Goal: Task Accomplishment & Management: Use online tool/utility

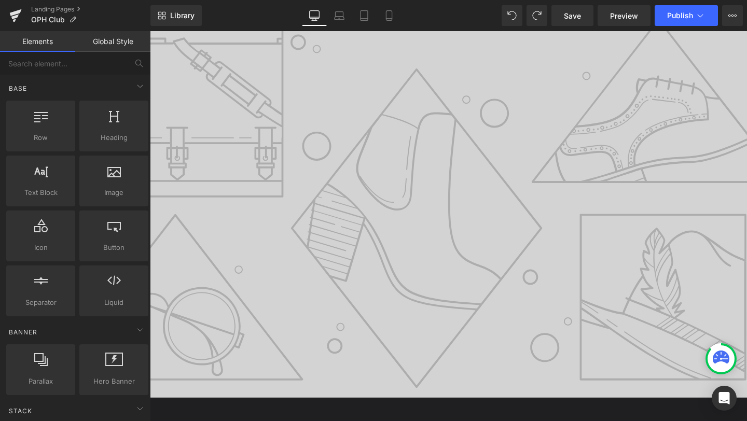
scroll to position [77, 0]
click at [254, 141] on h1 "OPH Club" at bounding box center [306, 126] width 941 height 27
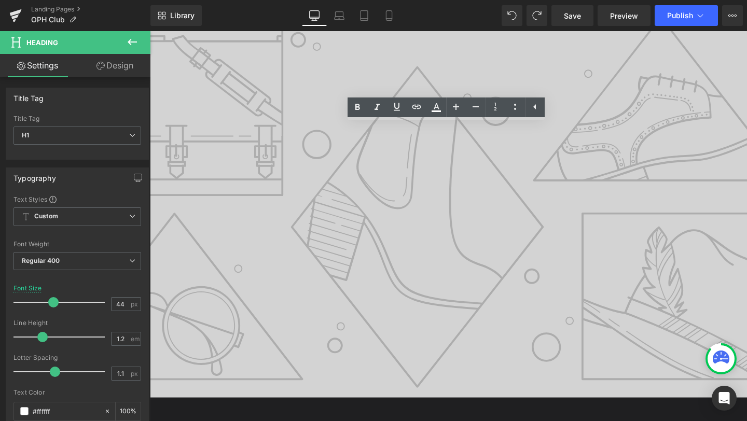
click at [150, 31] on div at bounding box center [150, 31] width 0 height 0
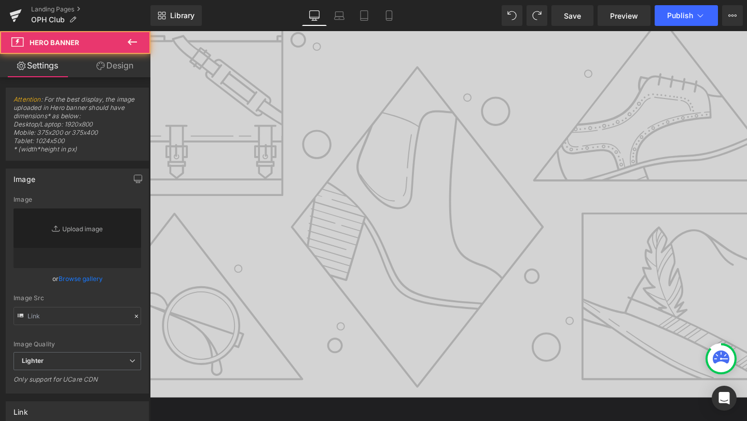
type input "[URL][DOMAIN_NAME]"
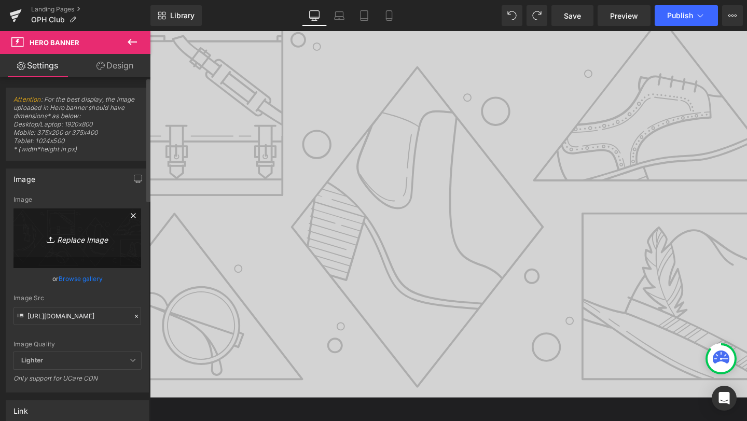
click at [84, 246] on link "Replace Image" at bounding box center [77, 239] width 128 height 60
click at [82, 241] on icon "Replace Image" at bounding box center [77, 238] width 83 height 13
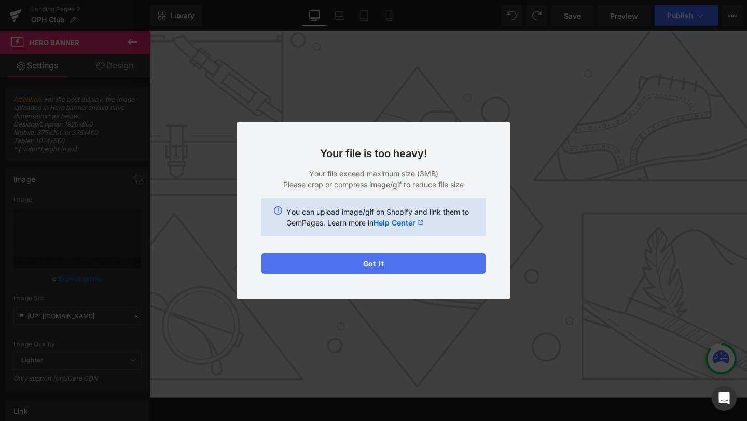
click at [412, 265] on button "Got it" at bounding box center [373, 263] width 224 height 21
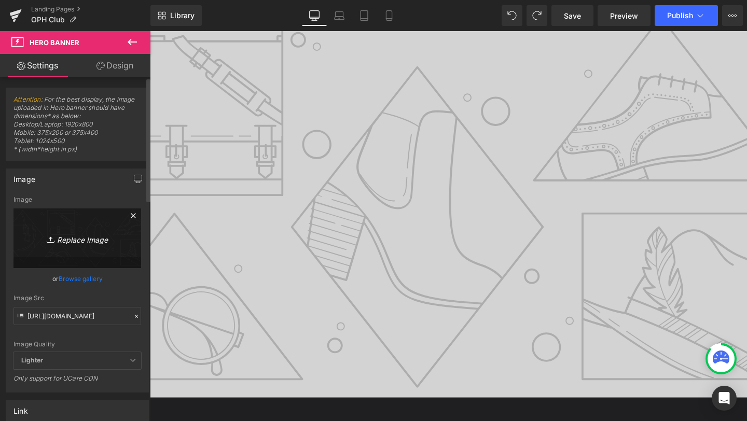
click at [71, 236] on icon "Replace Image" at bounding box center [77, 238] width 83 height 13
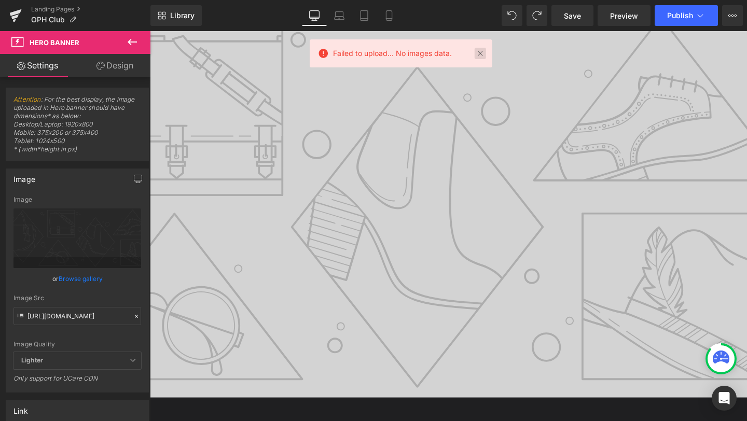
click at [483, 57] on link at bounding box center [480, 53] width 11 height 11
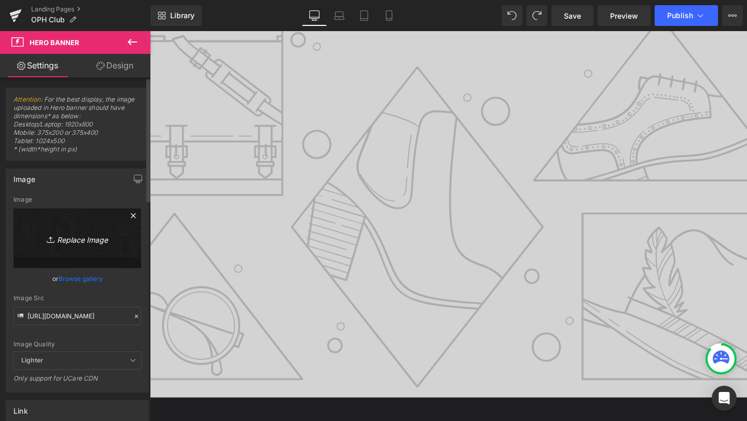
click at [61, 244] on icon "Replace Image" at bounding box center [77, 238] width 83 height 13
type input "C:\fakepath\oph community v2.png"
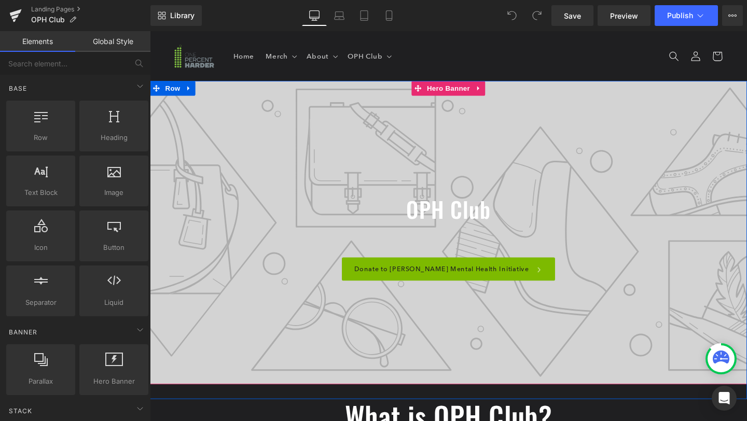
click at [237, 156] on div at bounding box center [464, 243] width 628 height 319
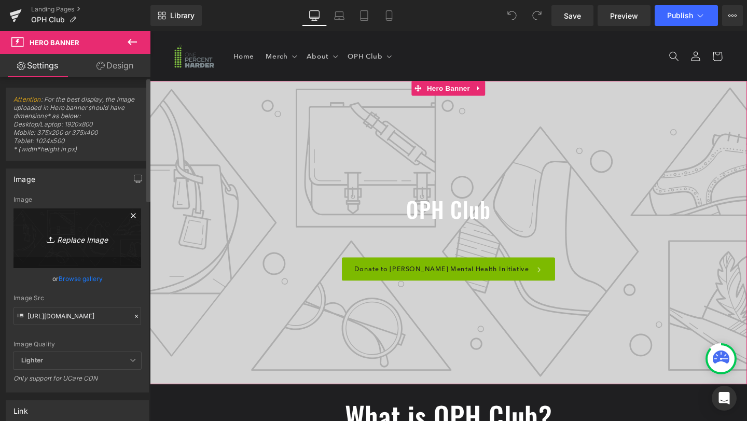
click at [85, 242] on icon "Replace Image" at bounding box center [77, 238] width 83 height 13
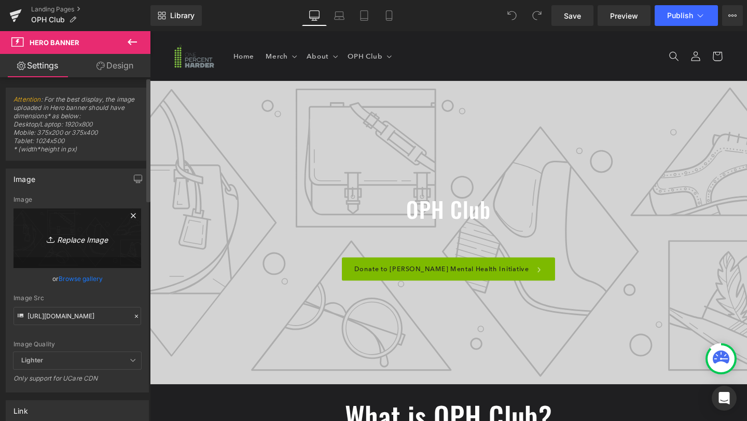
type input "C:\fakepath\oph community v2.png"
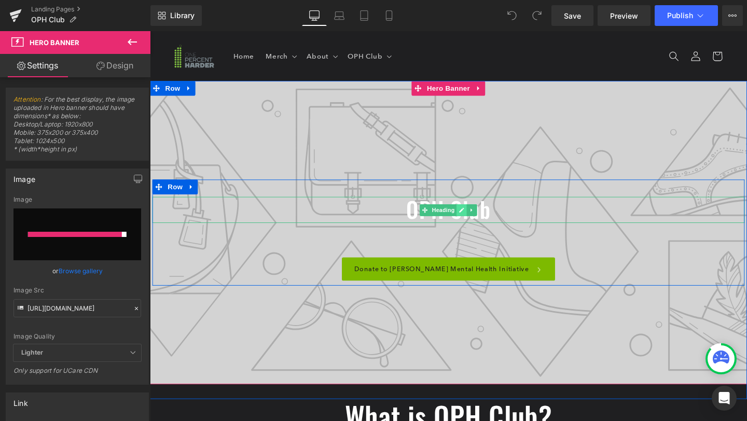
click at [478, 219] on icon at bounding box center [477, 219] width 5 height 5
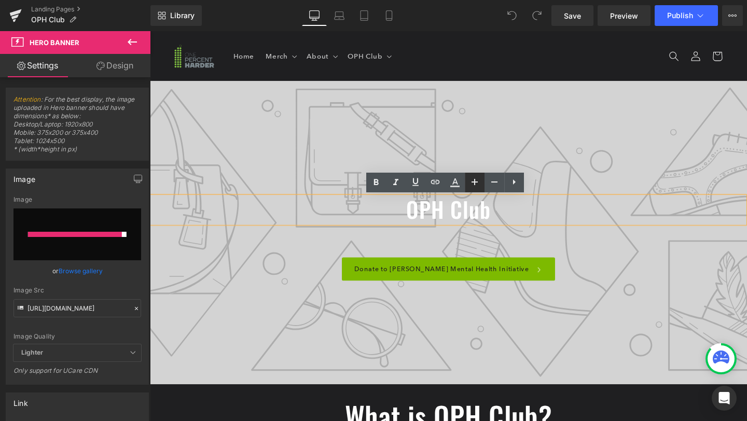
click at [478, 187] on icon at bounding box center [474, 182] width 12 height 12
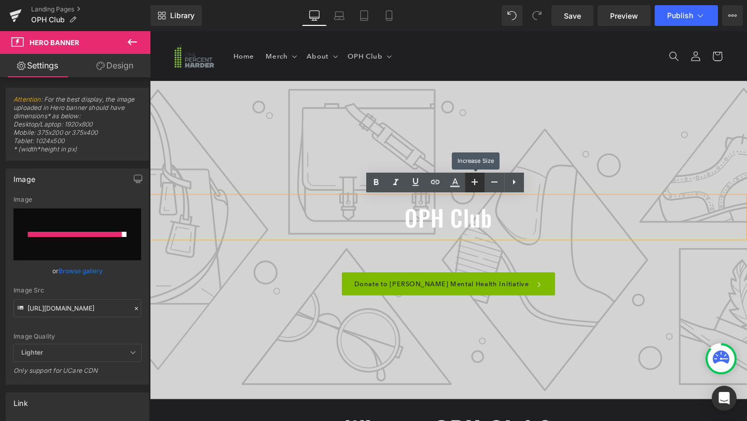
click at [478, 187] on icon at bounding box center [474, 182] width 12 height 12
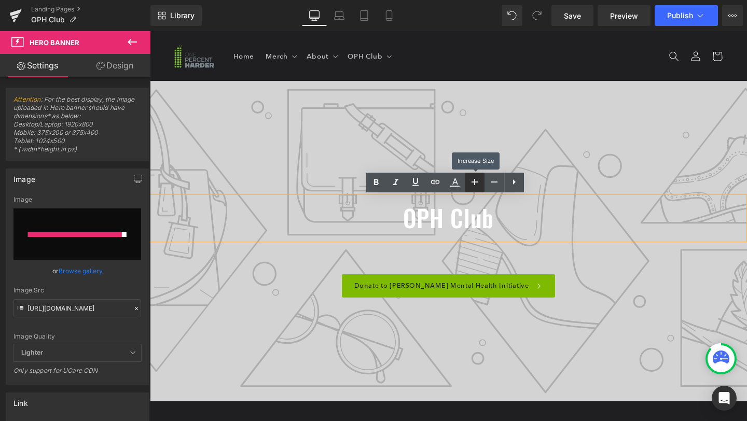
click at [478, 187] on icon at bounding box center [474, 182] width 12 height 12
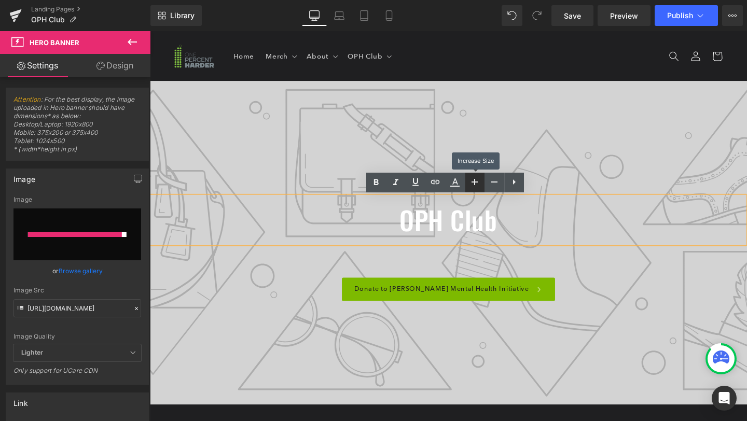
click at [478, 187] on icon at bounding box center [474, 182] width 12 height 12
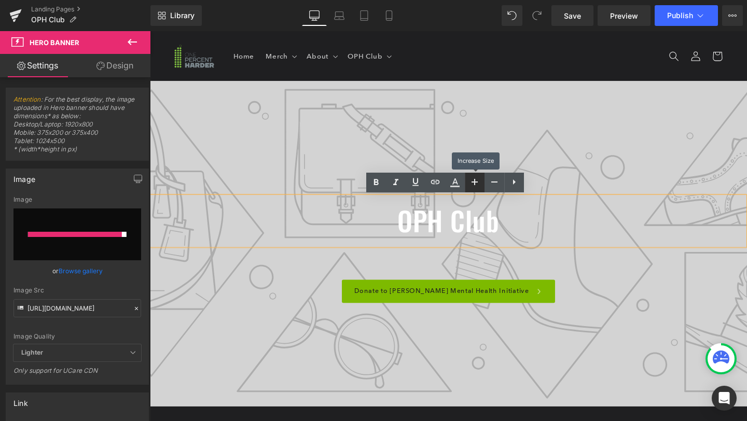
click at [478, 187] on icon at bounding box center [474, 182] width 12 height 12
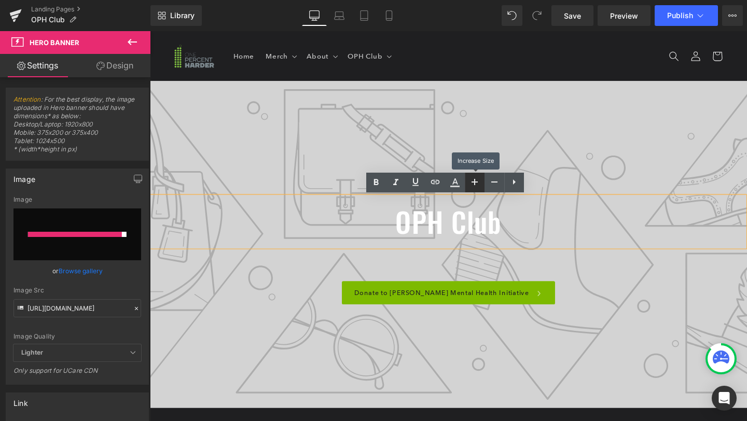
click at [478, 187] on icon at bounding box center [474, 182] width 12 height 12
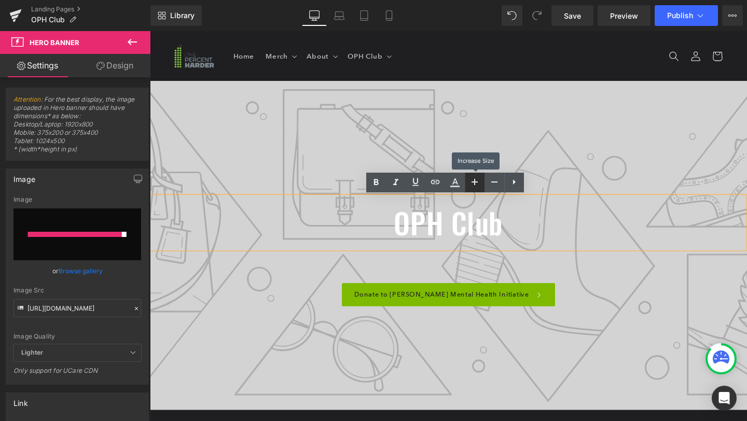
click at [478, 187] on icon at bounding box center [474, 182] width 12 height 12
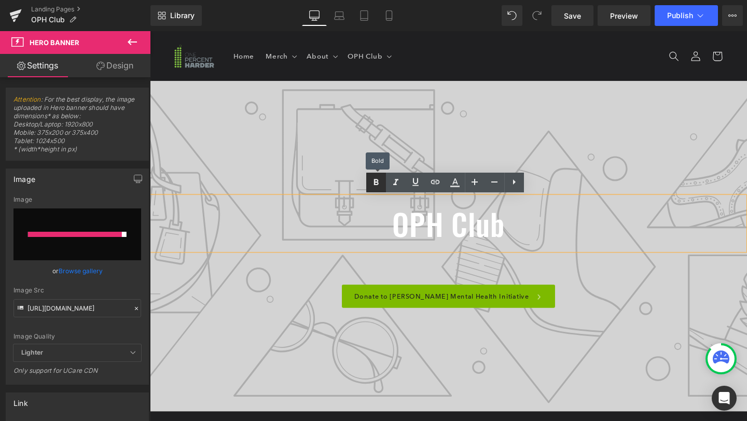
click at [373, 190] on link at bounding box center [376, 183] width 20 height 20
click at [377, 180] on icon at bounding box center [376, 182] width 5 height 6
click at [361, 317] on div "Donate to [PERSON_NAME] Mental Health Initiative" at bounding box center [464, 310] width 622 height 24
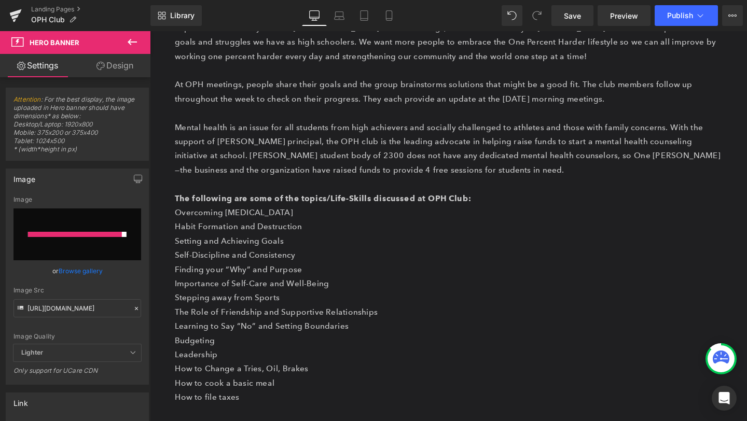
scroll to position [493, 0]
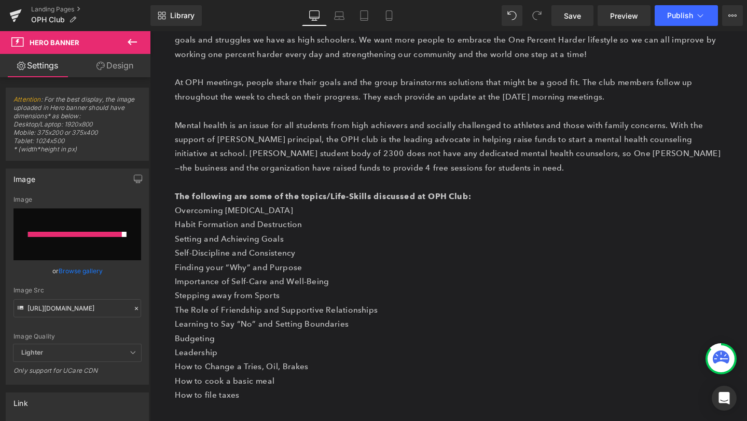
click at [265, 238] on p "Overcoming Procrastination Habit Formation and Destruction Setting and Achievin…" at bounding box center [464, 287] width 576 height 149
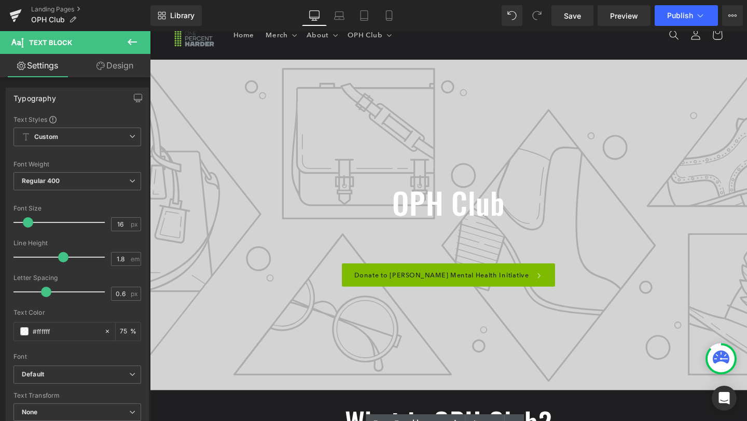
scroll to position [0, 0]
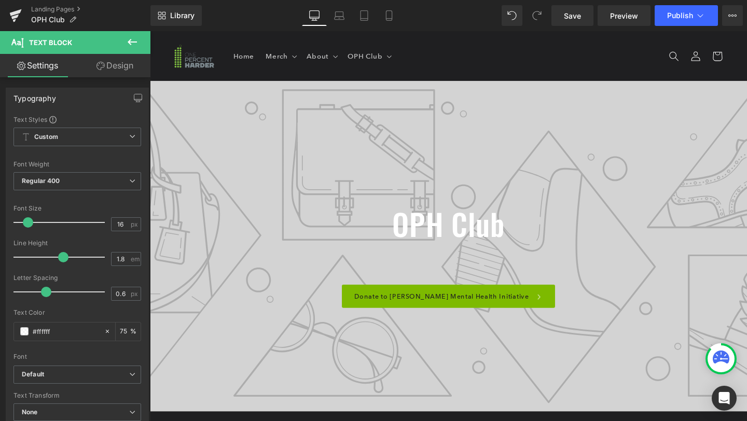
click at [321, 274] on div "OPH Club Heading Donate to Wheeler Mental Health Initiative Button" at bounding box center [464, 262] width 622 height 119
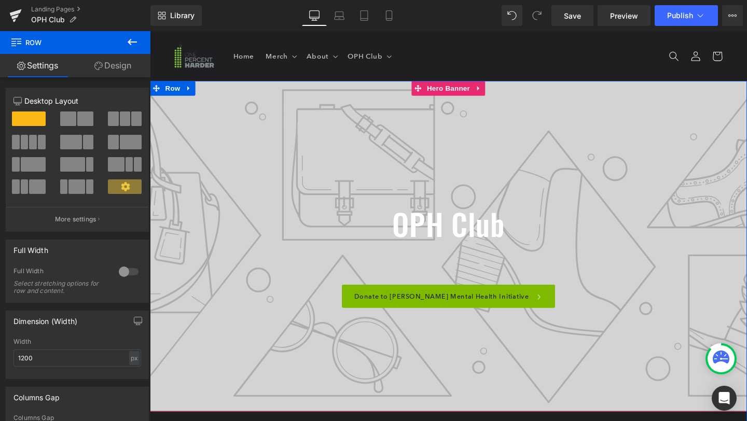
click at [290, 174] on div at bounding box center [464, 258] width 628 height 348
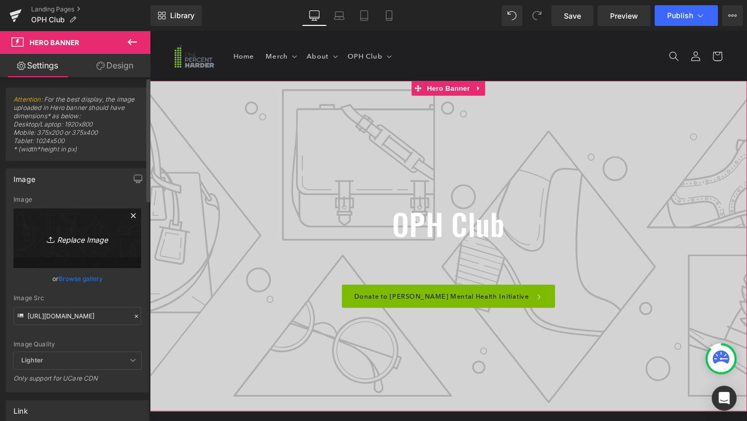
click at [79, 239] on icon "Replace Image" at bounding box center [77, 238] width 83 height 13
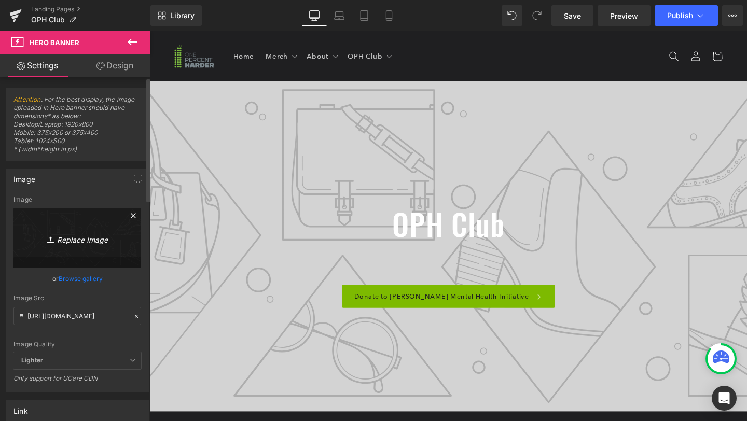
type input "C:\fakepath\oph community v2.png"
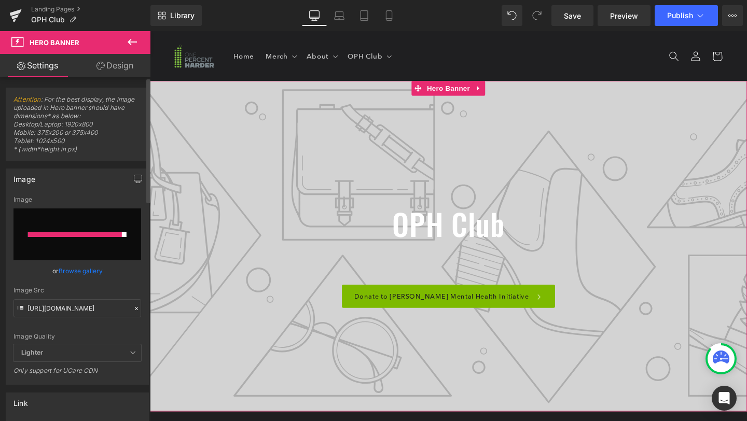
click at [121, 233] on div at bounding box center [77, 234] width 99 height 5
click at [85, 228] on input "file" at bounding box center [77, 235] width 128 height 52
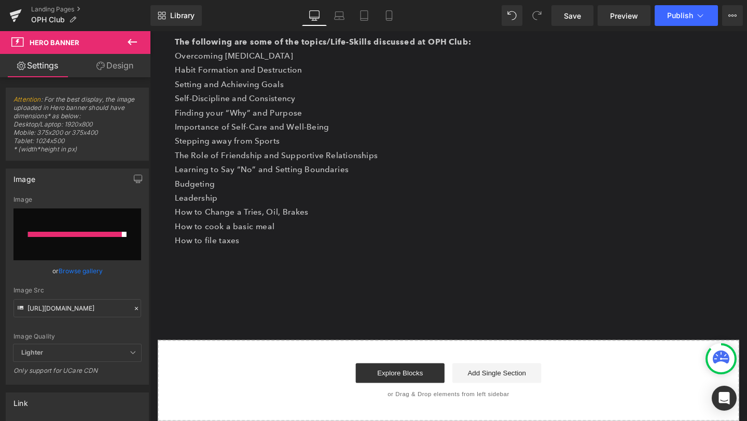
scroll to position [661, 0]
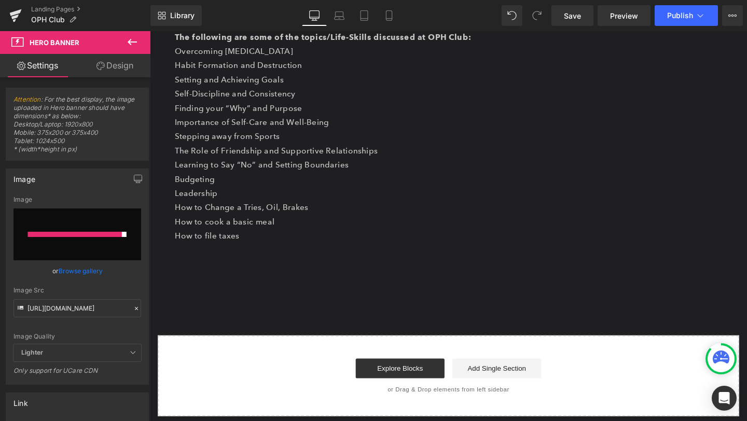
click at [114, 63] on link "Design" at bounding box center [114, 65] width 75 height 23
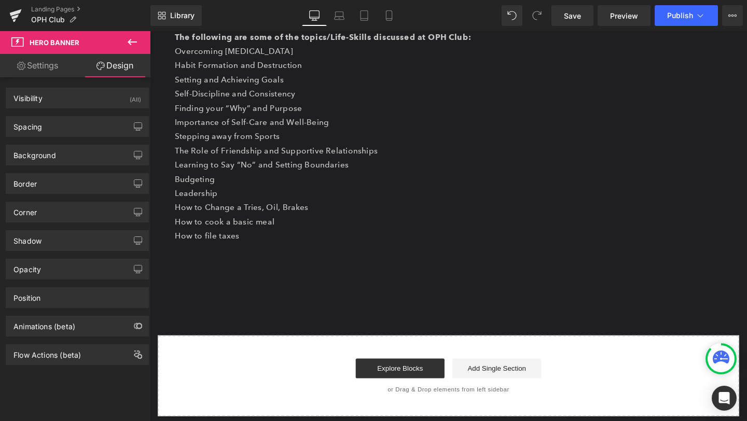
click at [42, 61] on link "Settings" at bounding box center [37, 65] width 75 height 23
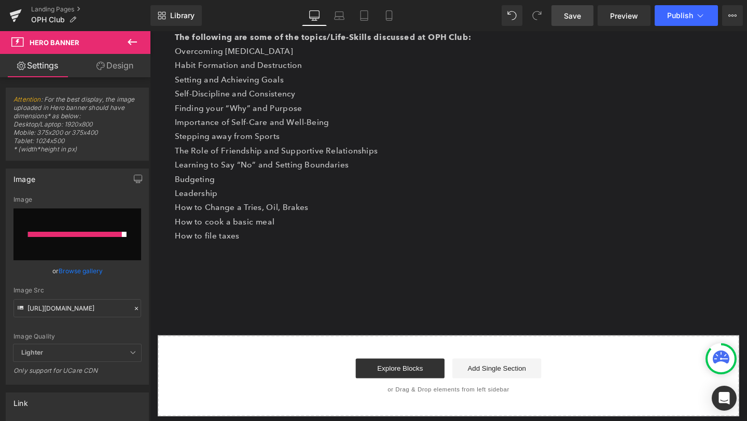
click at [573, 21] on link "Save" at bounding box center [572, 15] width 42 height 21
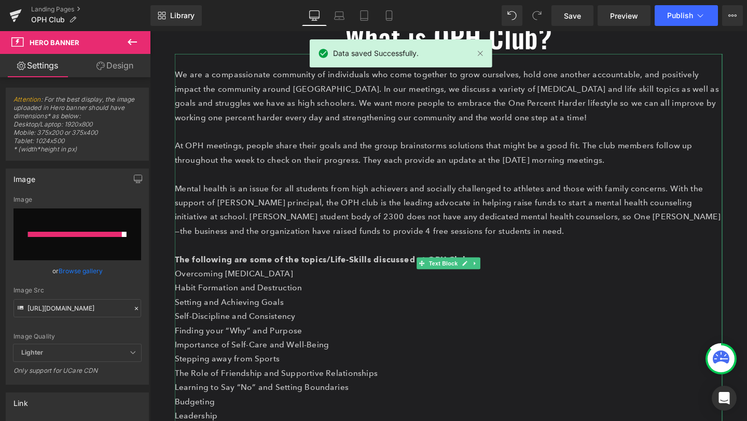
scroll to position [404, 0]
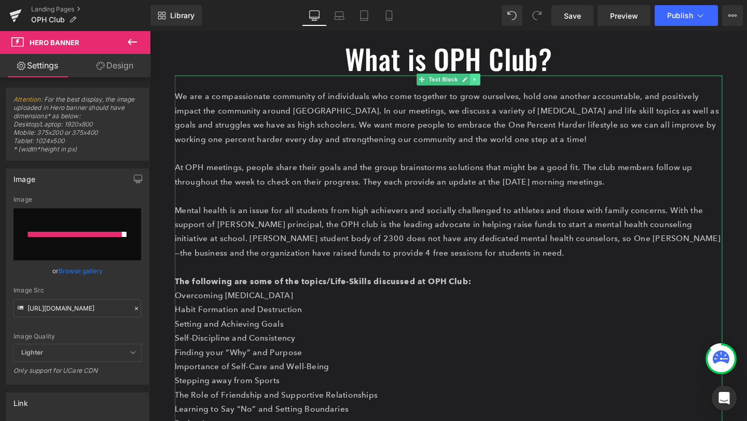
click at [490, 87] on link at bounding box center [492, 82] width 11 height 12
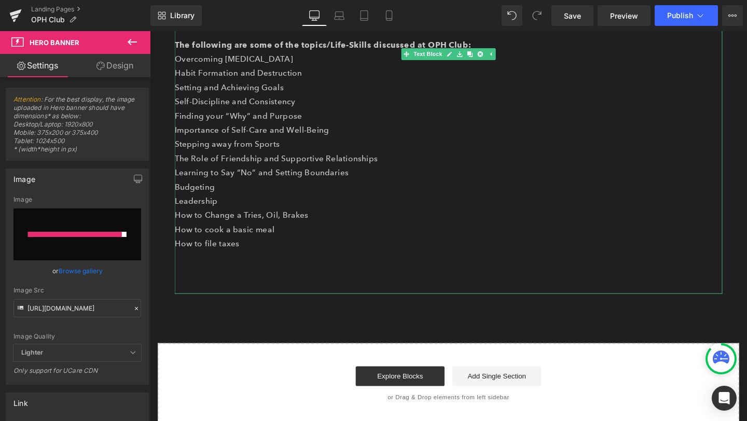
scroll to position [667, 0]
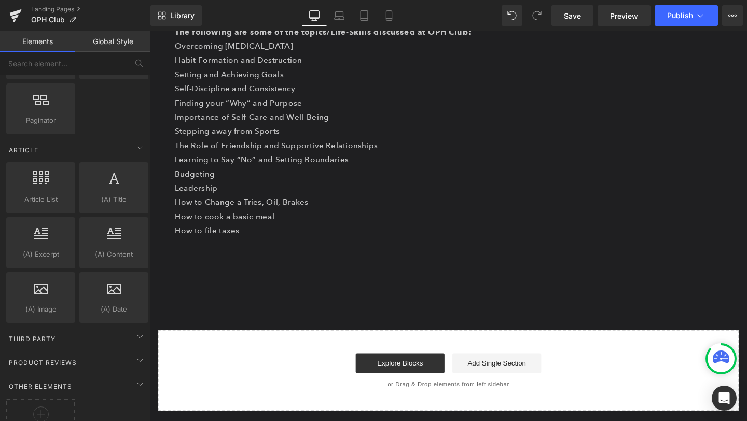
scroll to position [1942, 0]
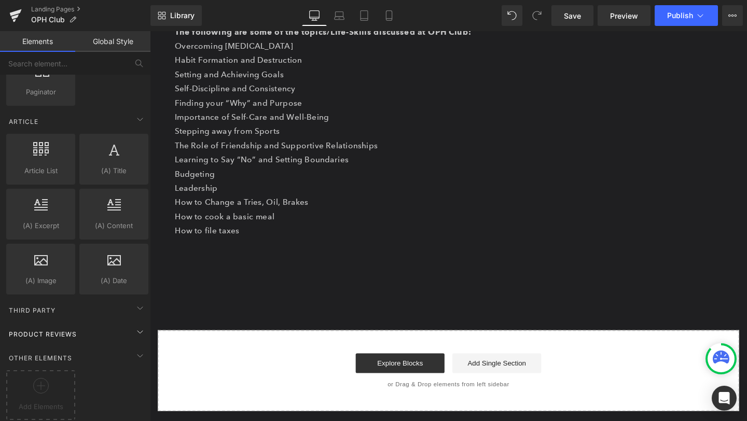
click at [108, 328] on div "Product Reviews" at bounding box center [77, 334] width 146 height 21
click at [112, 350] on div "Other Elements" at bounding box center [77, 358] width 146 height 21
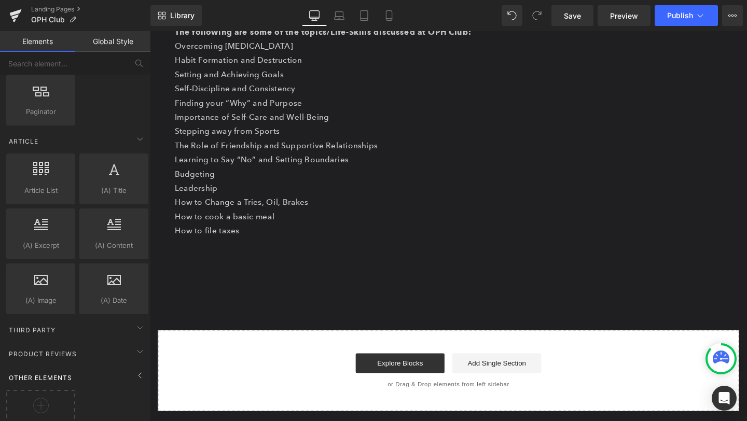
scroll to position [1888, 0]
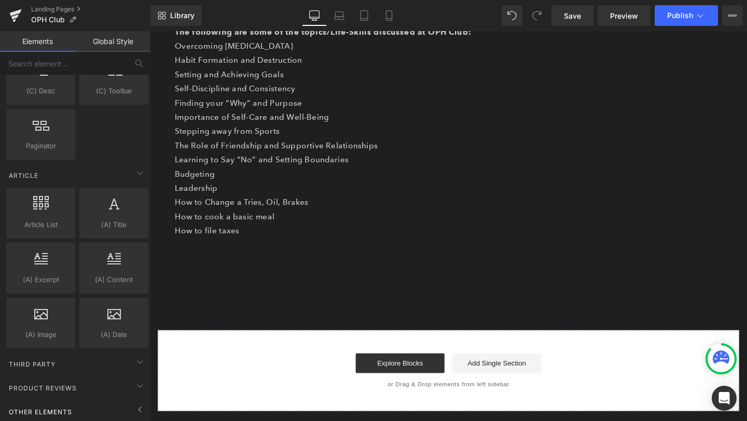
click at [112, 404] on div "Other Elements" at bounding box center [77, 411] width 146 height 21
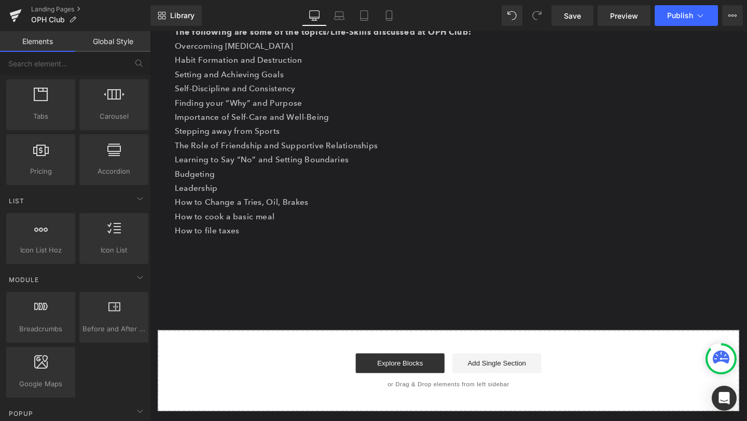
scroll to position [345, 0]
click at [108, 46] on link "Global Style" at bounding box center [112, 41] width 75 height 21
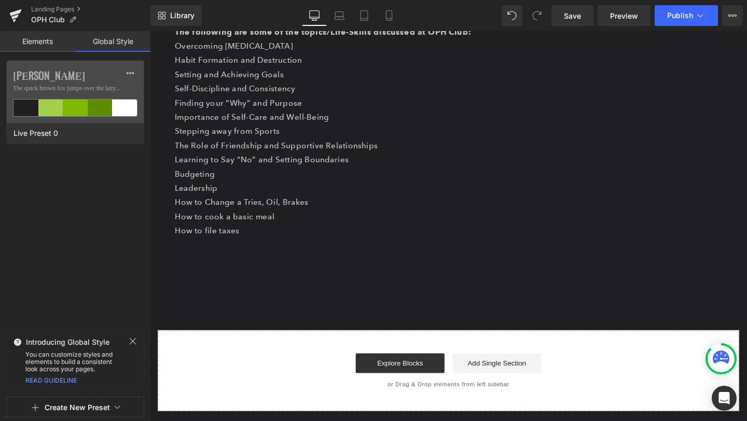
click at [58, 44] on link "Elements" at bounding box center [37, 41] width 75 height 21
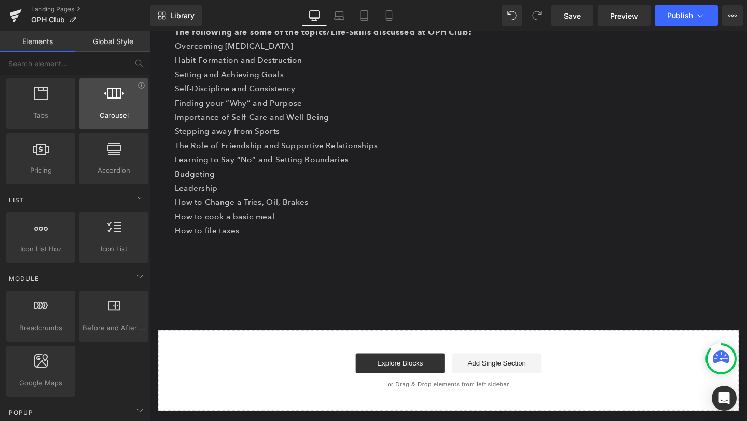
click at [95, 105] on div at bounding box center [113, 98] width 63 height 23
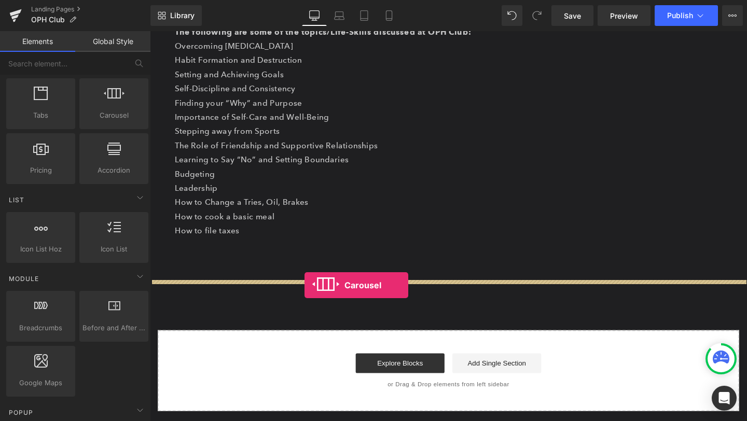
drag, startPoint x: 245, startPoint y: 137, endPoint x: 313, endPoint y: 300, distance: 177.0
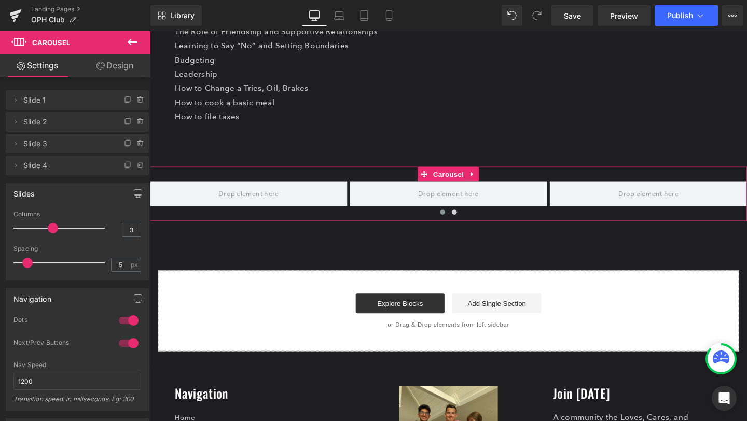
scroll to position [795, 0]
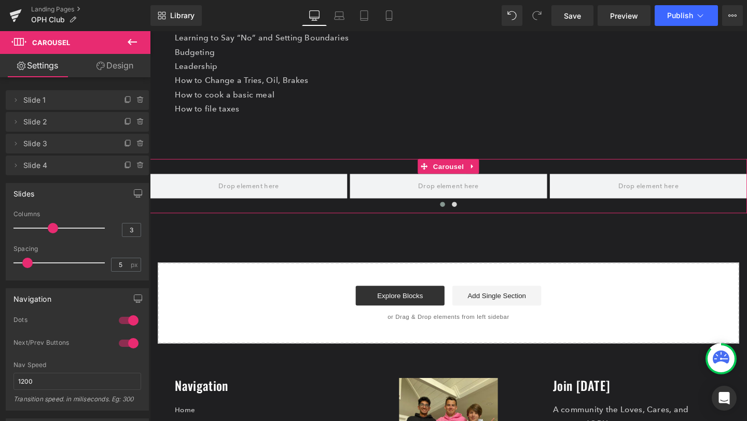
click at [96, 64] on icon at bounding box center [100, 66] width 8 height 8
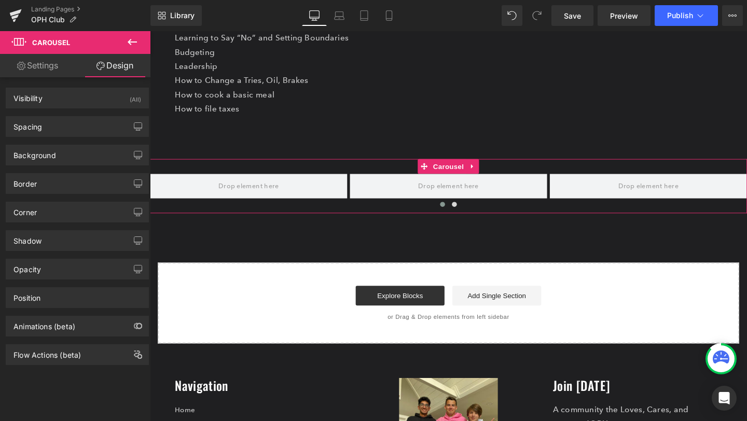
click at [47, 64] on link "Settings" at bounding box center [37, 65] width 75 height 23
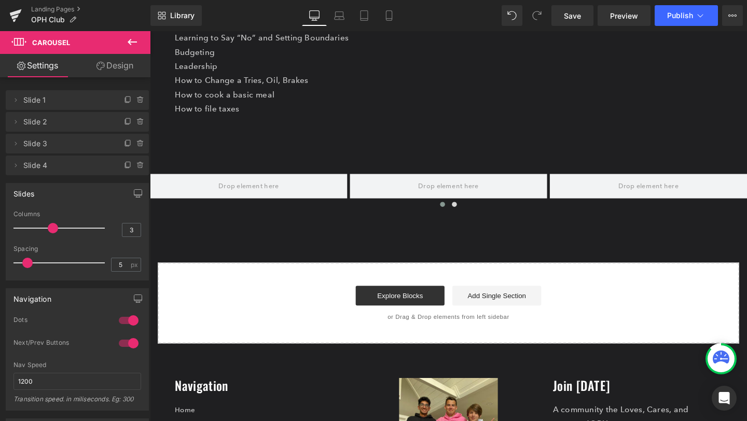
click at [125, 47] on button at bounding box center [132, 42] width 36 height 23
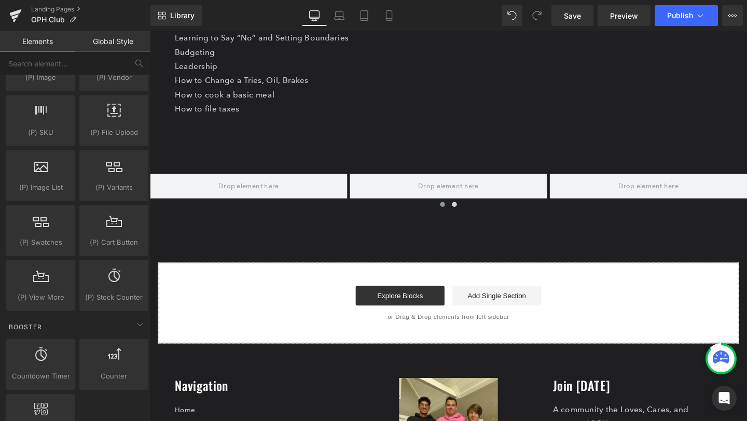
scroll to position [1187, 0]
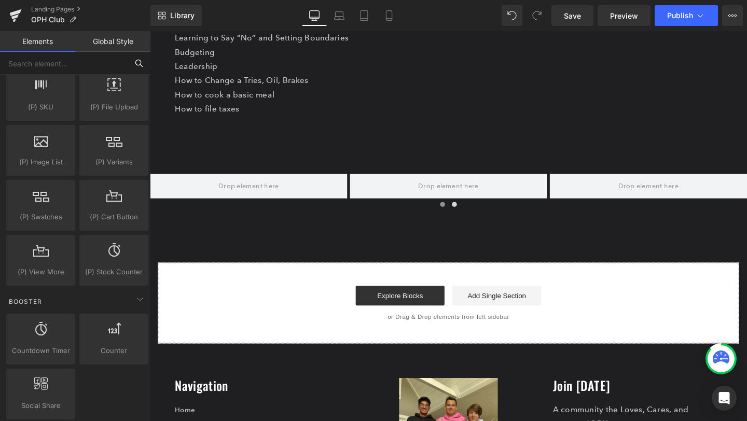
click at [62, 68] on input "text" at bounding box center [64, 63] width 128 height 23
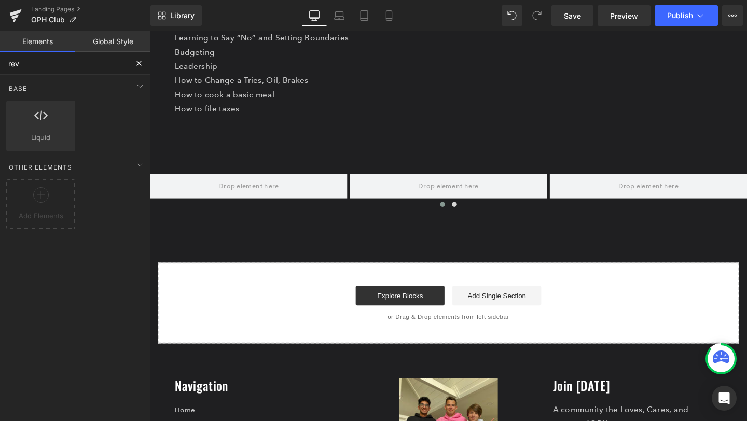
scroll to position [0, 0]
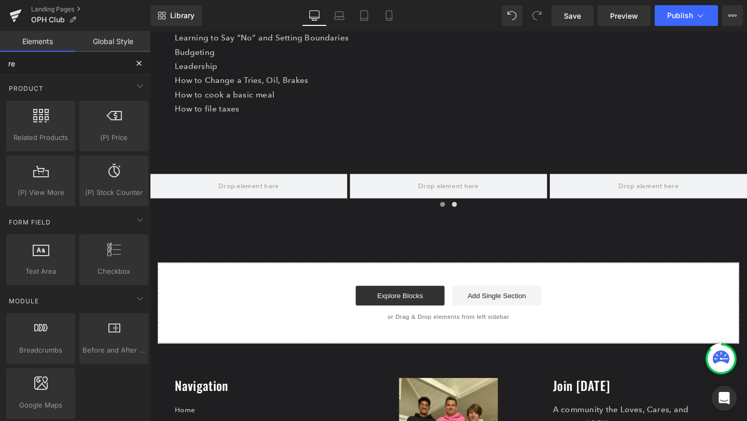
type input "r"
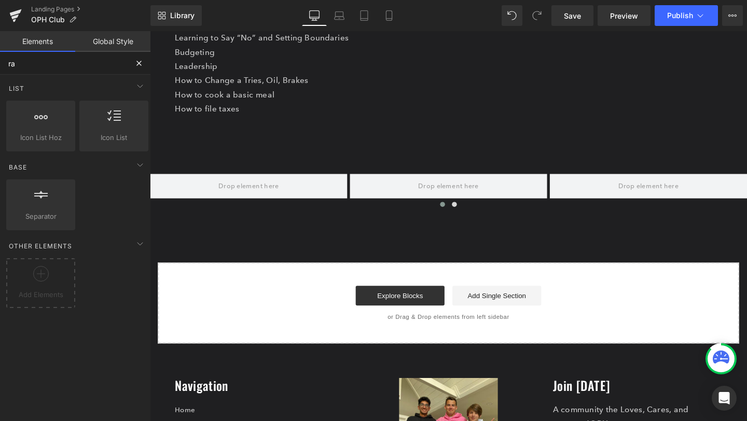
type input "r"
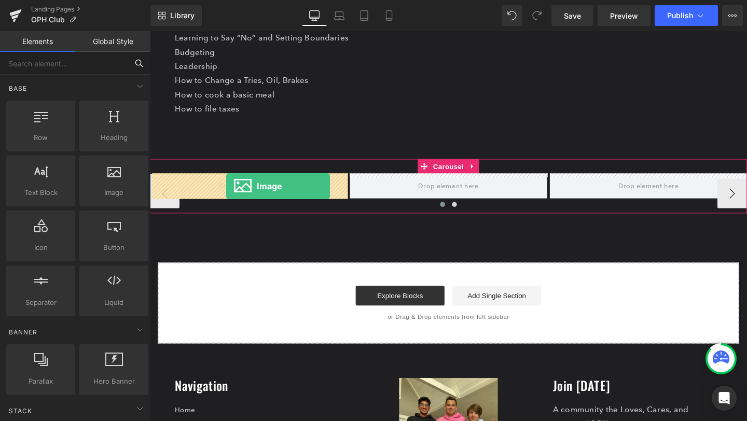
drag, startPoint x: 260, startPoint y: 215, endPoint x: 230, endPoint y: 193, distance: 37.1
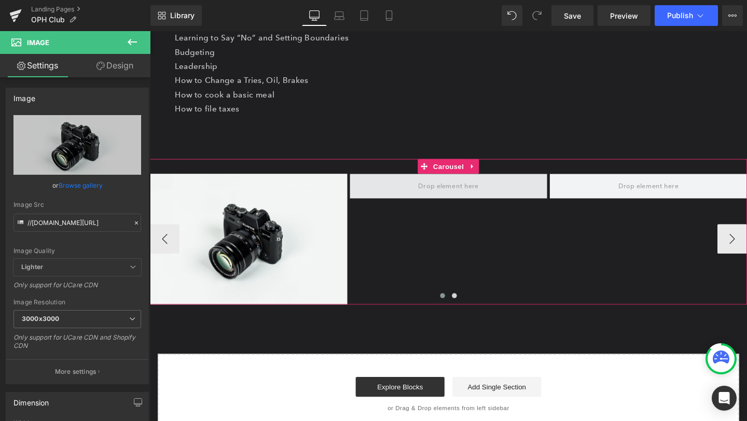
drag, startPoint x: 261, startPoint y: 207, endPoint x: 433, endPoint y: 192, distance: 172.4
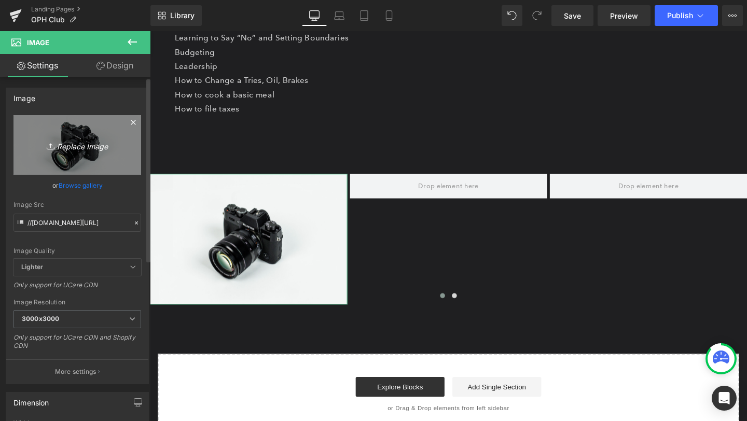
click at [86, 152] on link "Replace Image" at bounding box center [77, 145] width 128 height 60
click at [72, 146] on icon "Replace Image" at bounding box center [77, 145] width 83 height 13
click at [73, 142] on icon "Replace Image" at bounding box center [77, 145] width 83 height 13
type input "C:\fakepath\1.png"
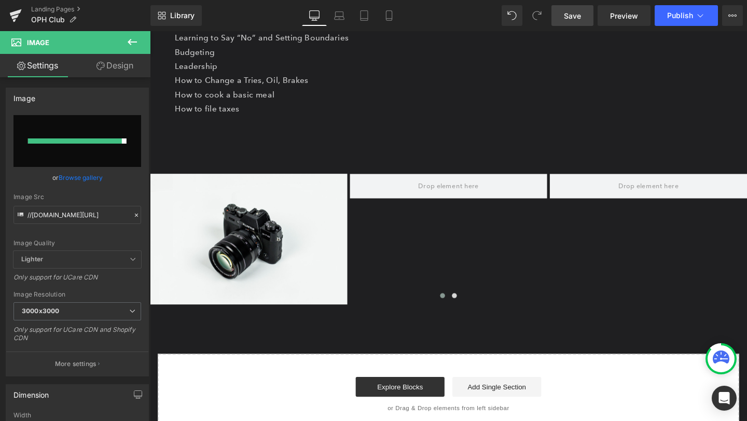
click at [569, 21] on link "Save" at bounding box center [572, 15] width 42 height 21
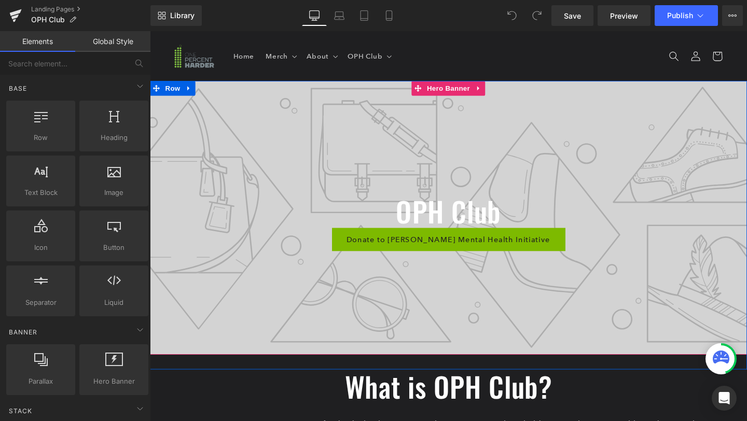
click at [308, 284] on div at bounding box center [464, 228] width 628 height 288
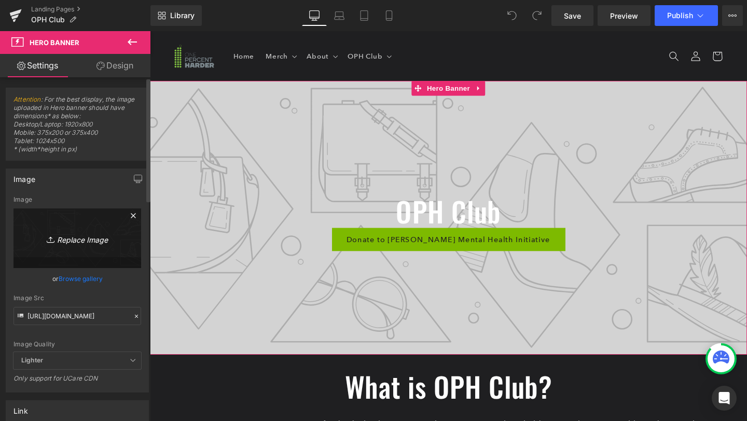
click at [107, 248] on link "Replace Image" at bounding box center [77, 239] width 128 height 60
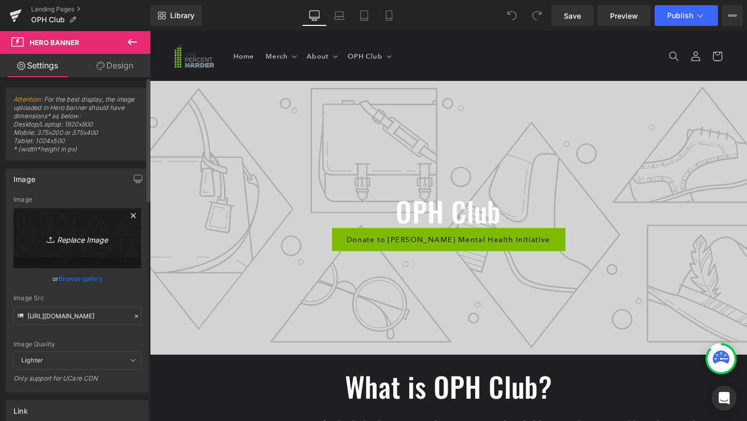
type input "C:\fakepath\oph community v2.png"
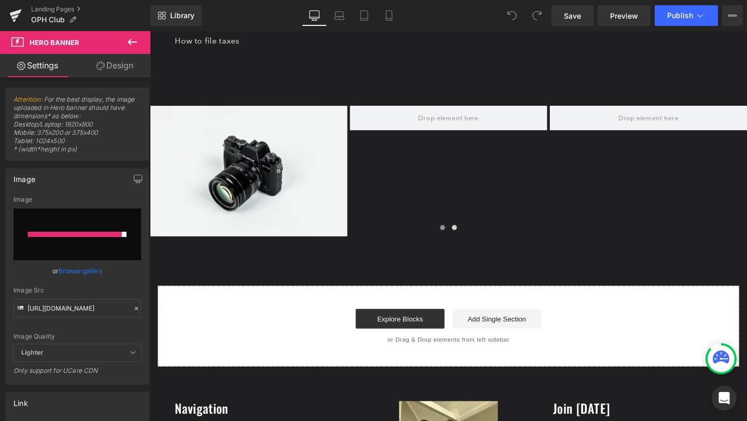
scroll to position [802, 0]
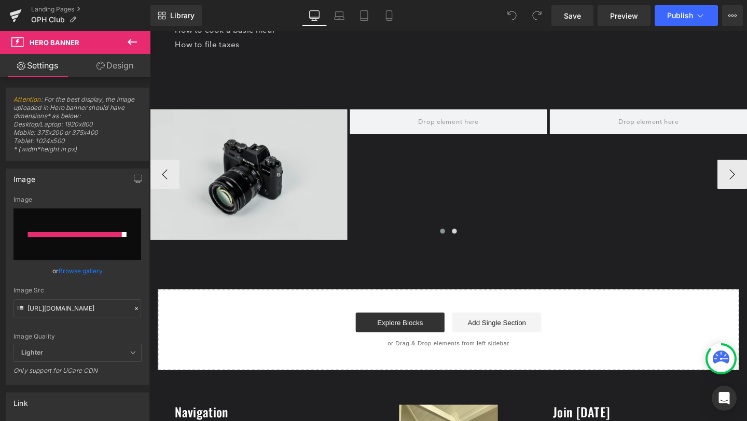
click at [258, 192] on img at bounding box center [253, 182] width 207 height 137
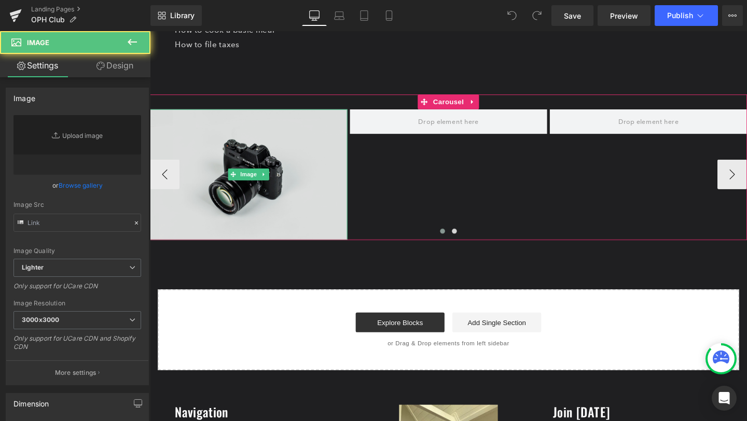
type input "//[DOMAIN_NAME][URL]"
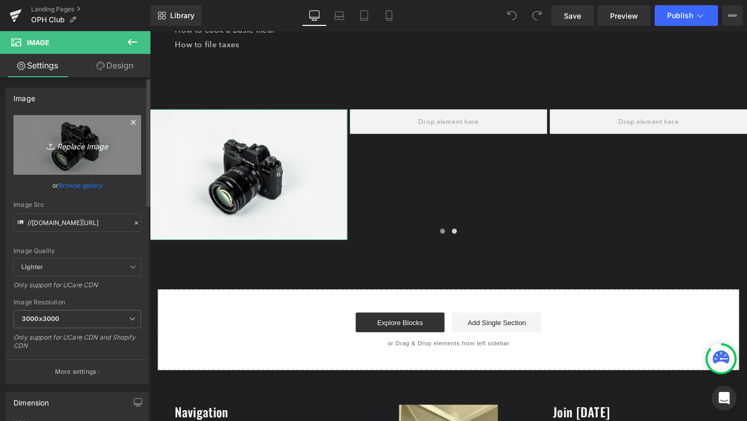
click at [75, 151] on icon "Replace Image" at bounding box center [77, 145] width 83 height 13
type input "C:\fakepath\1.png"
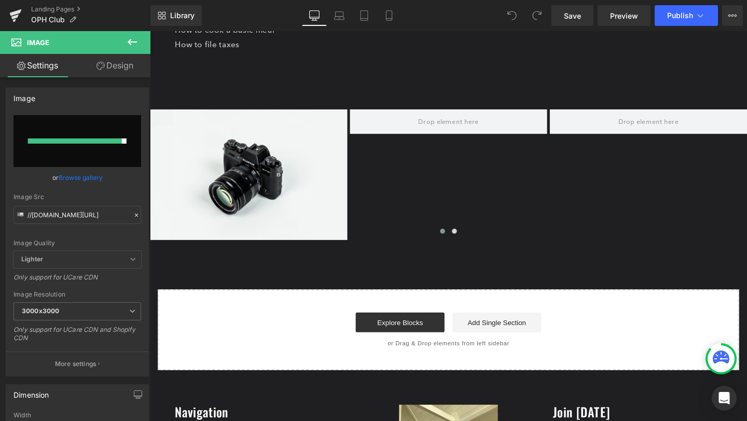
click at [139, 37] on button at bounding box center [132, 42] width 36 height 23
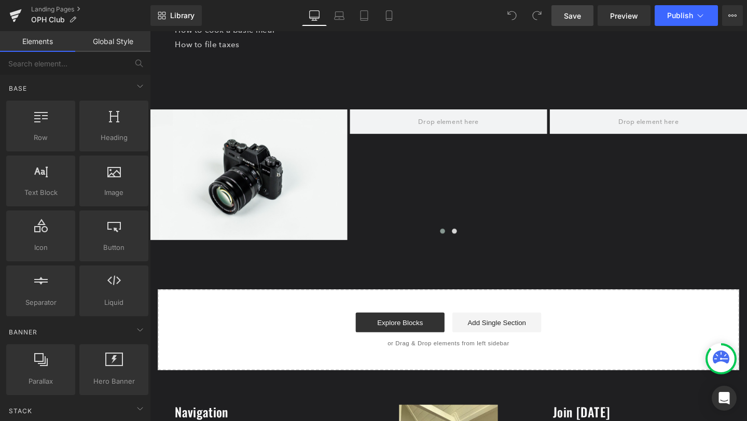
click at [556, 17] on link "Save" at bounding box center [572, 15] width 42 height 21
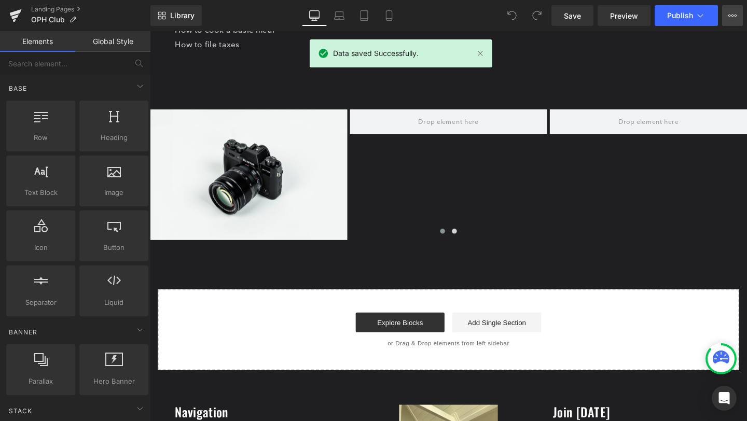
click at [737, 20] on button "Upgrade Plan View Live Page View with current Template Save Template to Library…" at bounding box center [732, 15] width 21 height 21
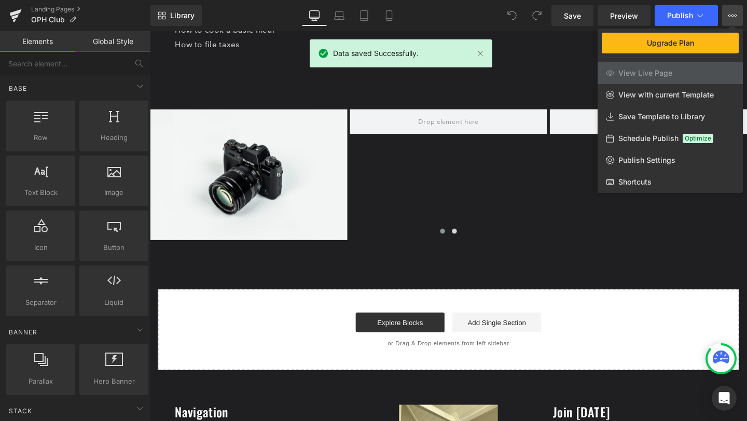
click at [737, 20] on button "Upgrade Plan View Live Page View with current Template Save Template to Library…" at bounding box center [732, 15] width 21 height 21
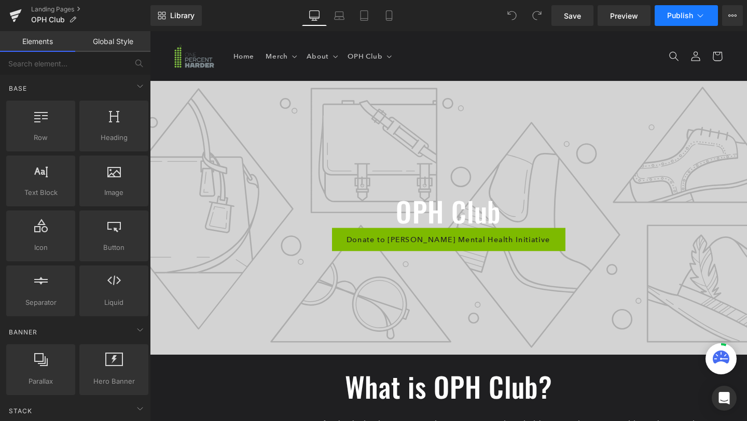
click at [681, 14] on span "Publish" at bounding box center [680, 15] width 26 height 8
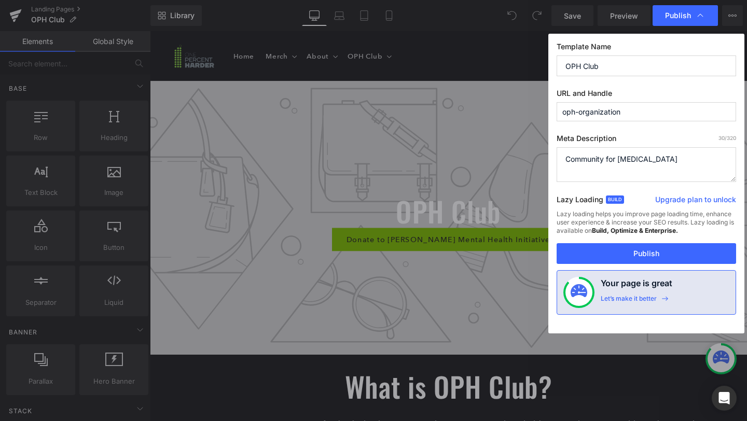
click at [623, 114] on input "oph-organization" at bounding box center [646, 111] width 179 height 19
type input "oph-club"
click at [604, 254] on button "Publish" at bounding box center [646, 253] width 179 height 21
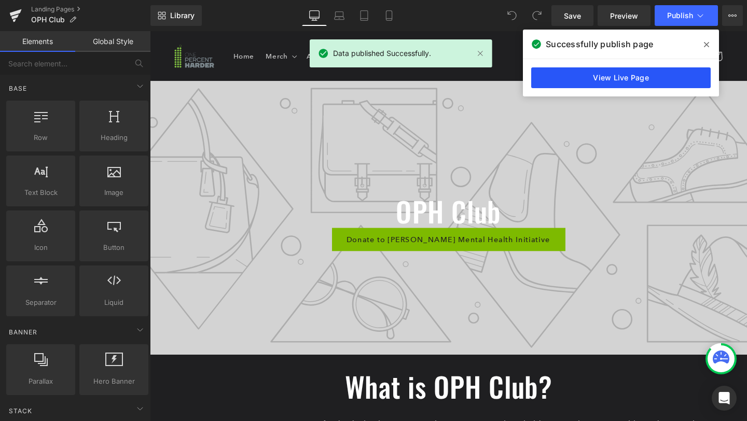
click at [594, 74] on link "View Live Page" at bounding box center [620, 77] width 179 height 21
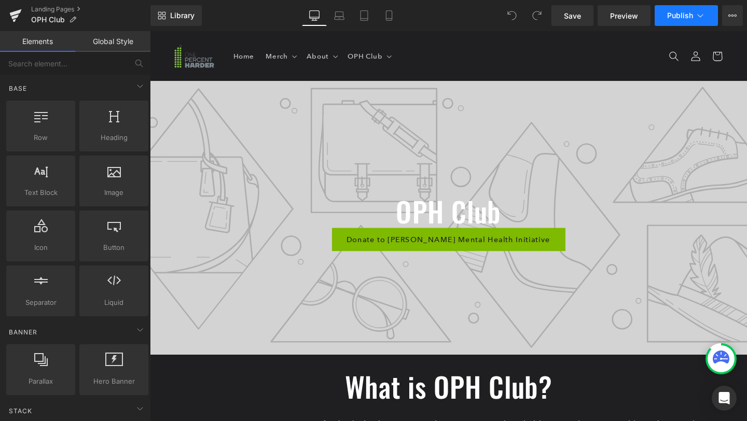
click at [707, 13] on button "Publish" at bounding box center [686, 15] width 63 height 21
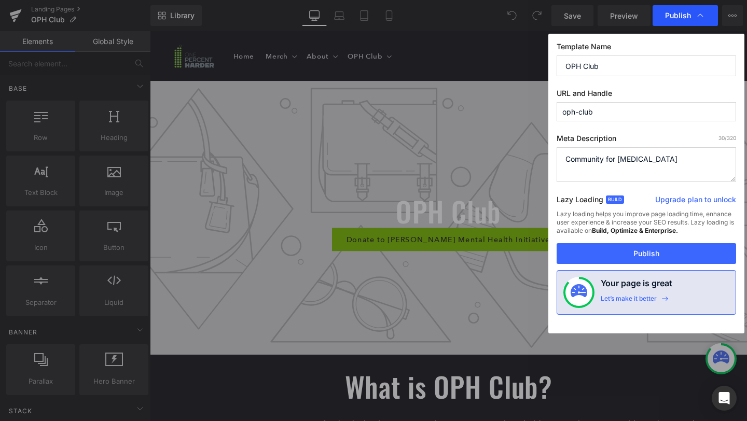
click at [707, 13] on div "Publish" at bounding box center [685, 15] width 65 height 21
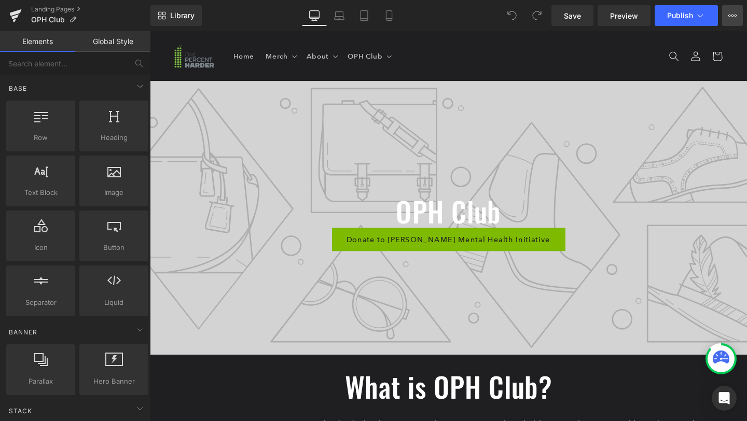
click at [735, 21] on button "Upgrade Plan View Live Page View with current Template Save Template to Library…" at bounding box center [732, 15] width 21 height 21
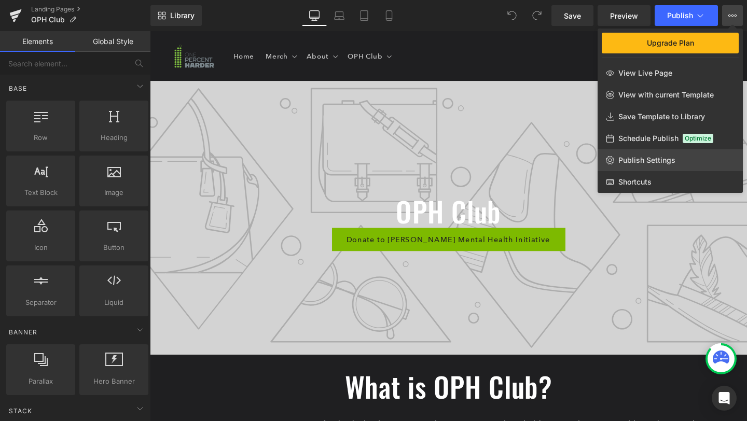
click at [642, 160] on span "Publish Settings" at bounding box center [646, 160] width 57 height 9
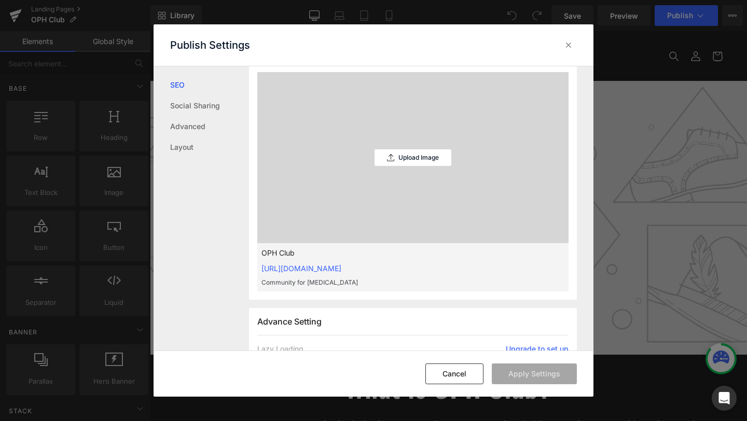
scroll to position [272, 0]
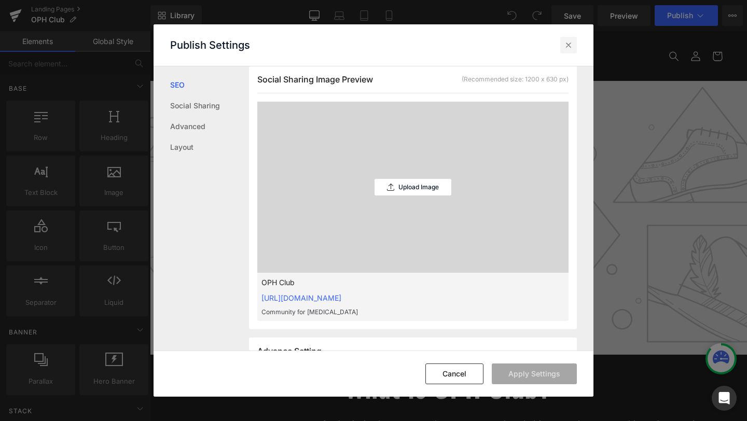
click at [572, 45] on icon at bounding box center [568, 45] width 10 height 10
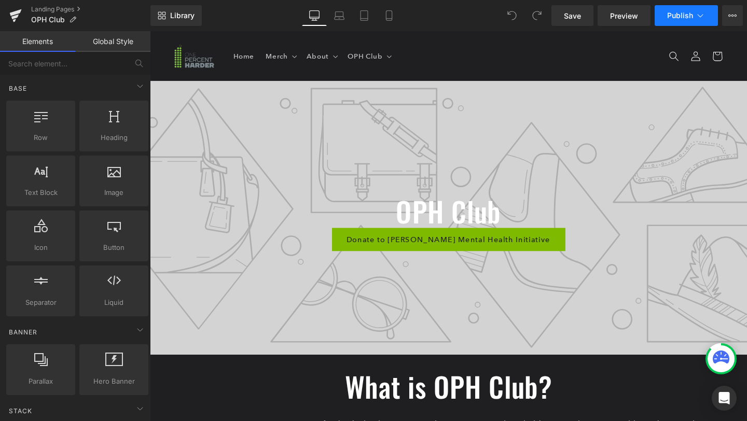
click at [702, 17] on icon at bounding box center [700, 15] width 10 height 10
